Goal: Information Seeking & Learning: Compare options

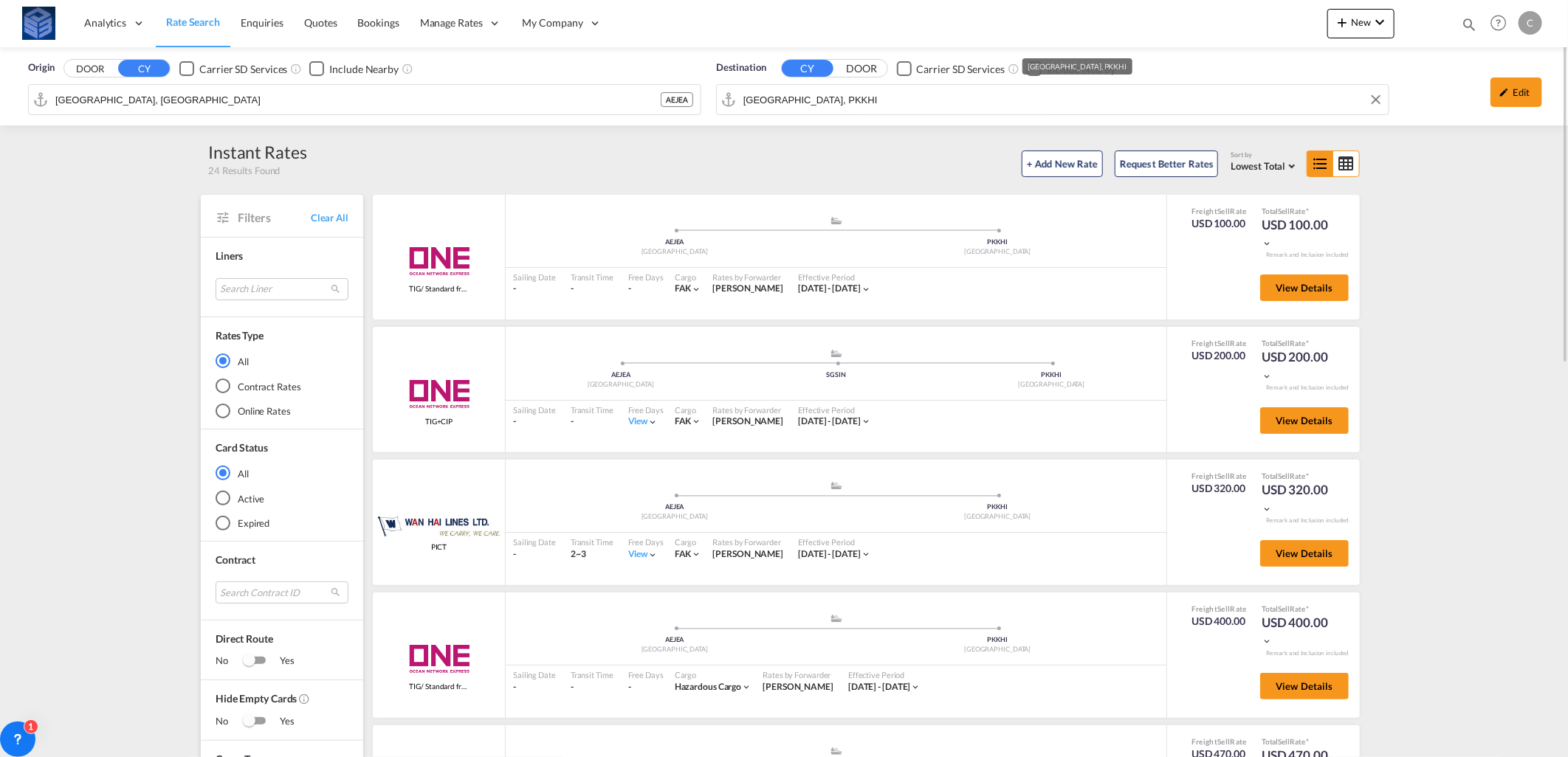
click at [825, 107] on input "[GEOGRAPHIC_DATA], PKKHI" at bounding box center [1062, 100] width 638 height 22
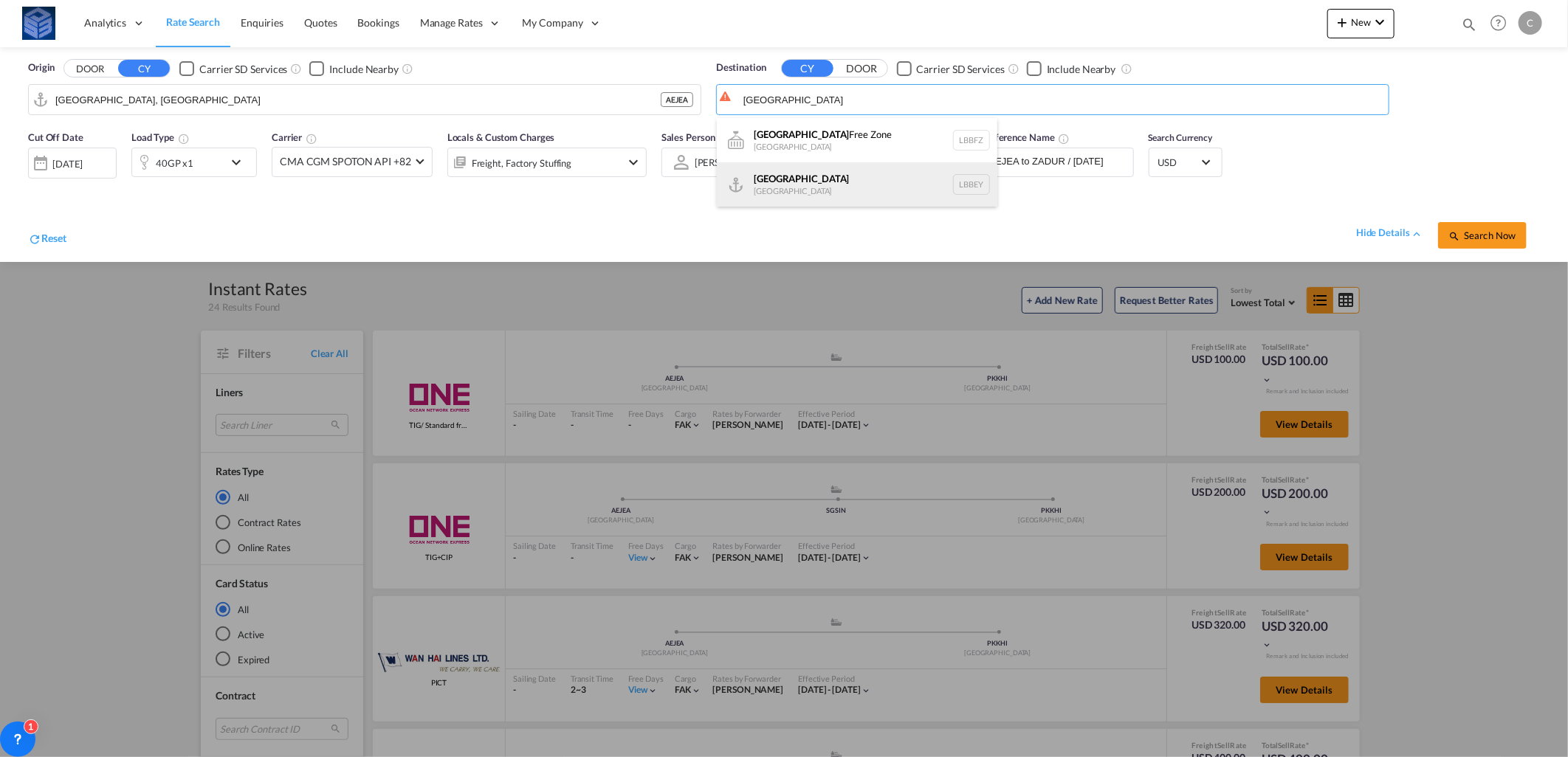
click at [828, 179] on div "Beirut [GEOGRAPHIC_DATA] LBBEY" at bounding box center [857, 184] width 280 height 44
type input "[GEOGRAPHIC_DATA], LBBEY"
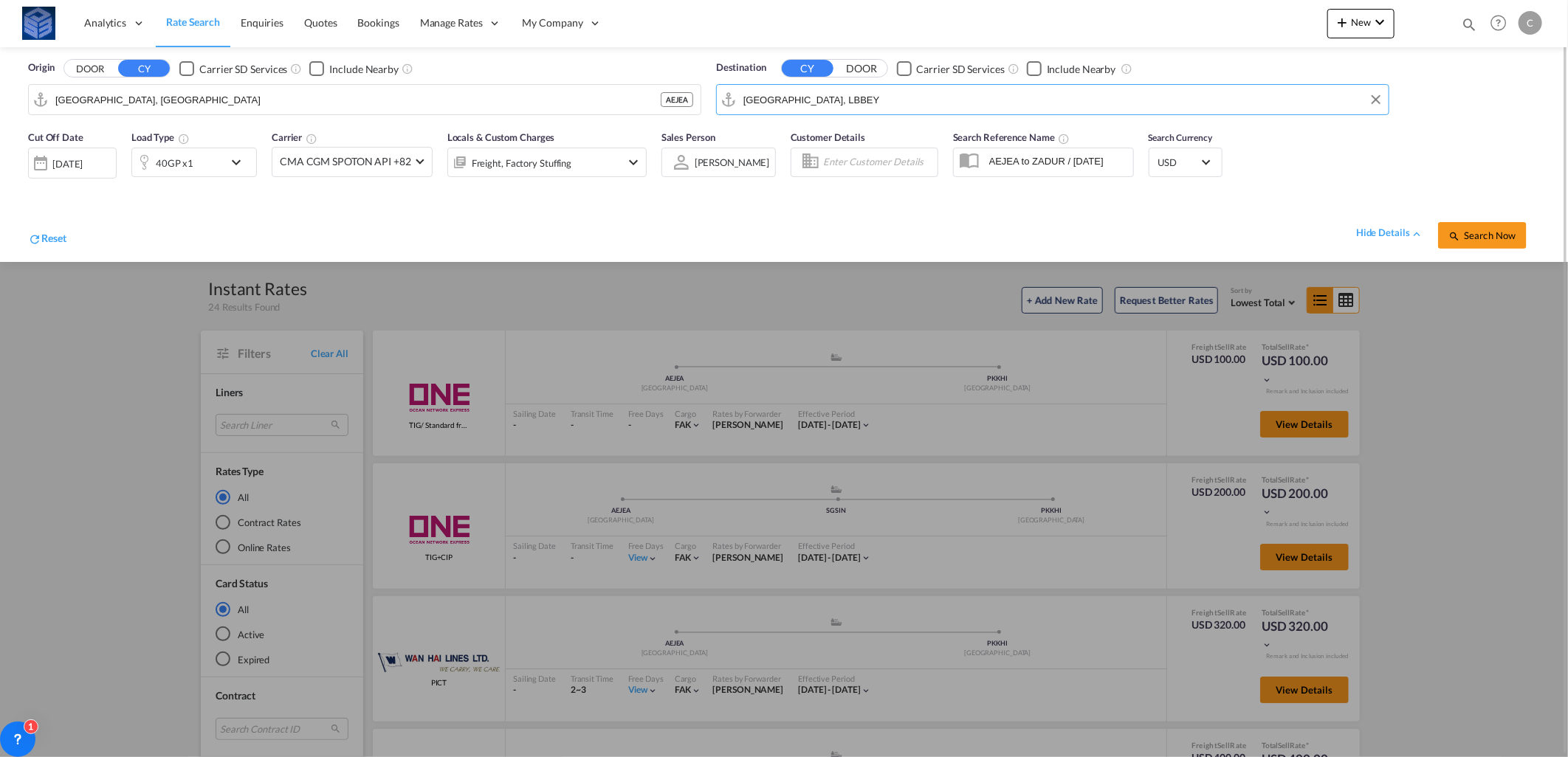
click at [222, 160] on div "40GP x1" at bounding box center [178, 163] width 92 height 30
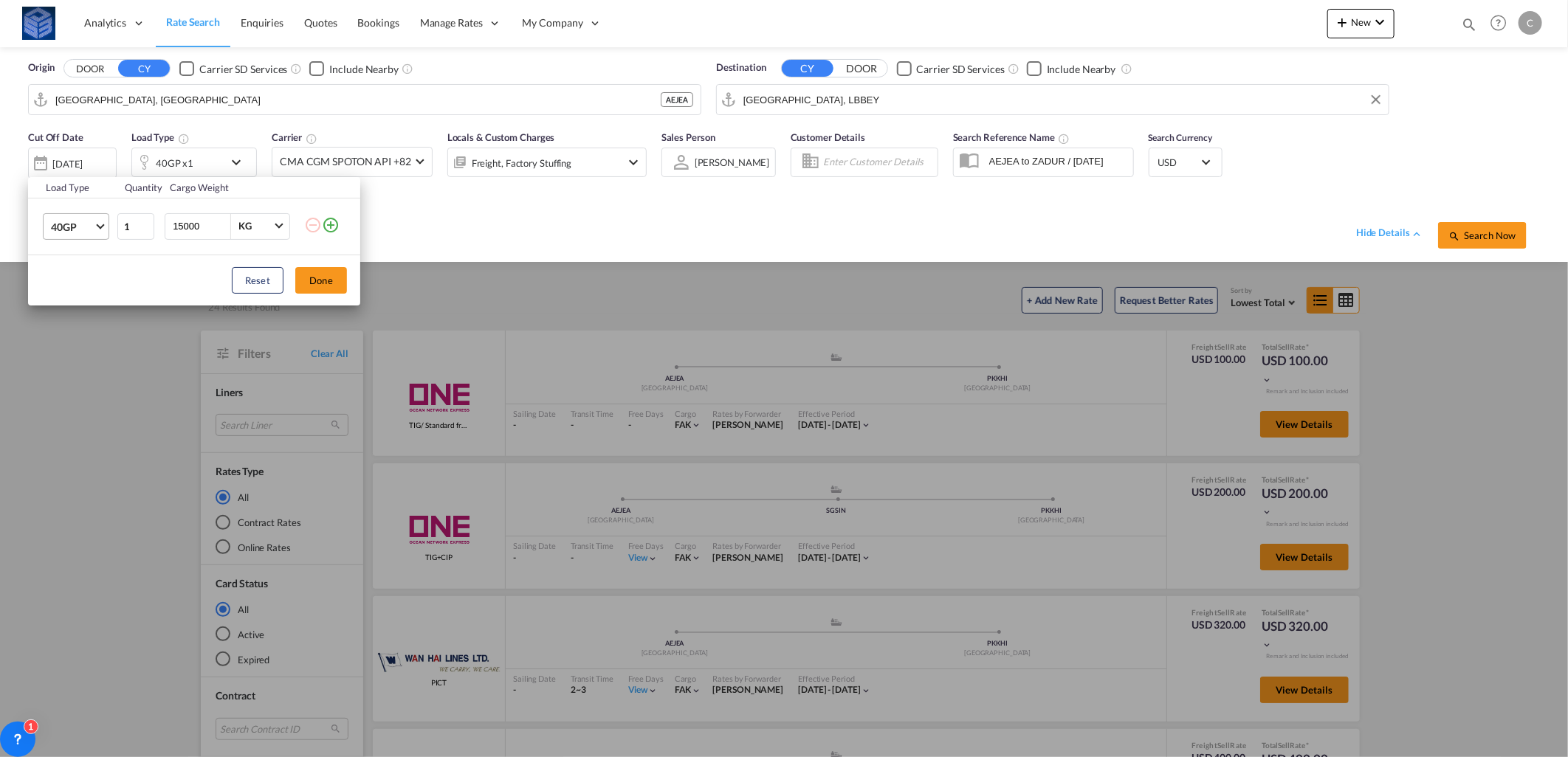
click at [74, 223] on span "40GP" at bounding box center [72, 227] width 42 height 15
click at [84, 336] on md-option "20RE" at bounding box center [90, 333] width 101 height 35
click at [329, 271] on button "Done" at bounding box center [321, 280] width 51 height 27
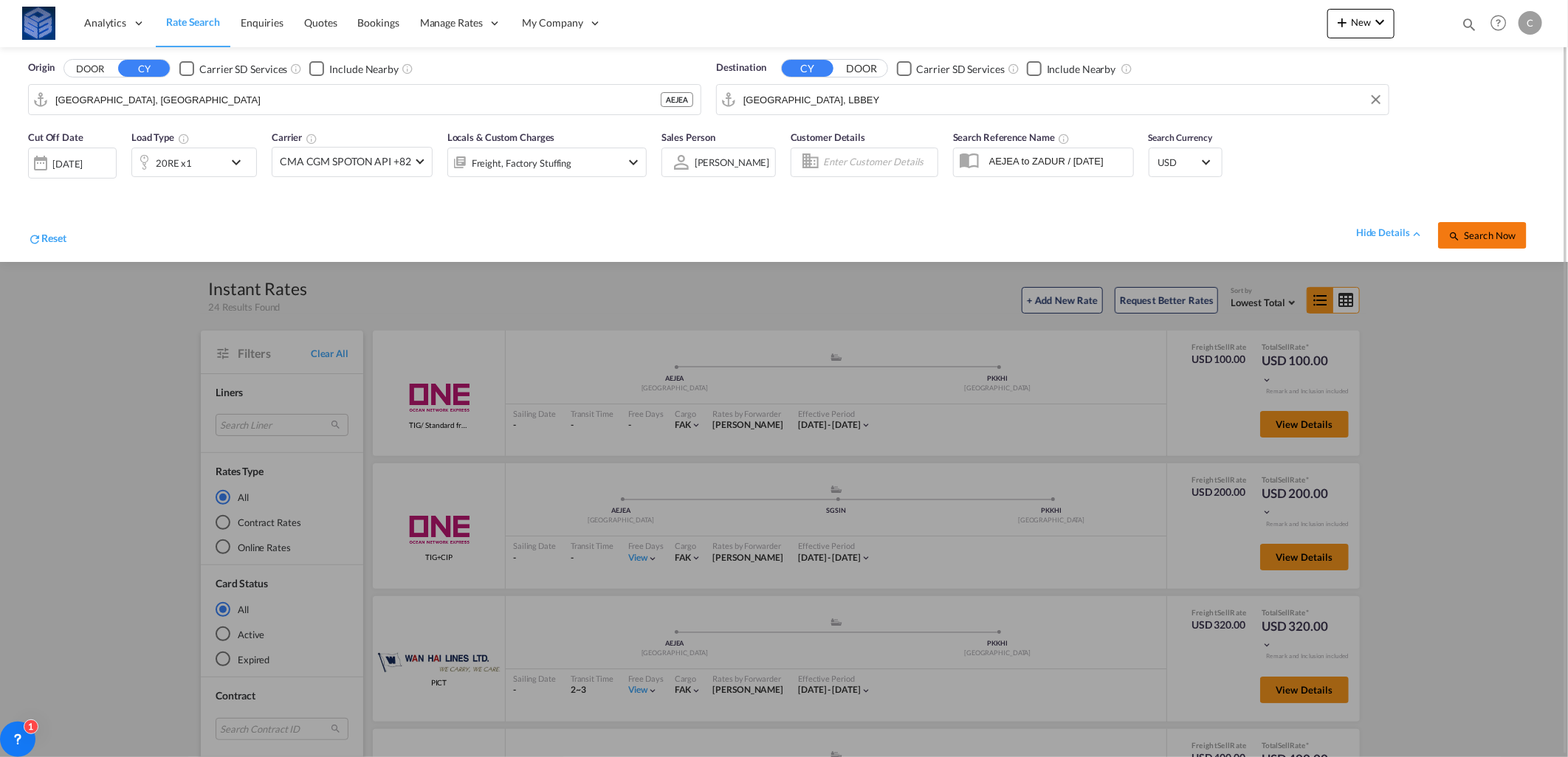
click at [1476, 239] on span "Search Now" at bounding box center [1481, 236] width 67 height 12
